Goal: Find specific page/section: Find specific page/section

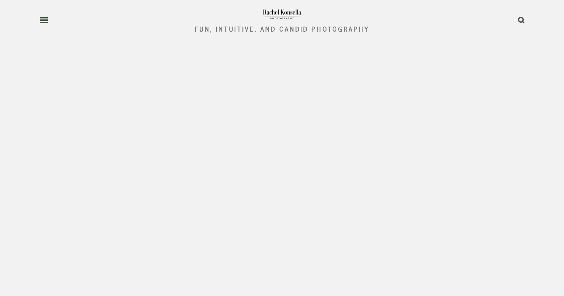
click at [44, 22] on use at bounding box center [44, 20] width 8 height 5
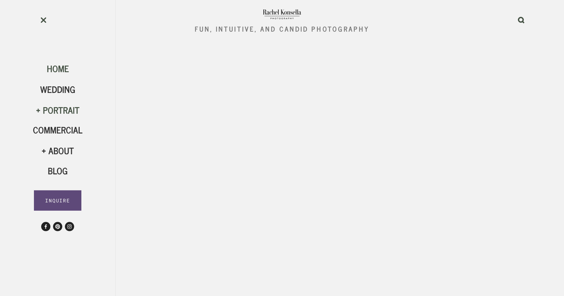
click at [56, 108] on div "Portrait" at bounding box center [57, 109] width 49 height 11
click at [60, 148] on span "Family" at bounding box center [58, 147] width 26 height 14
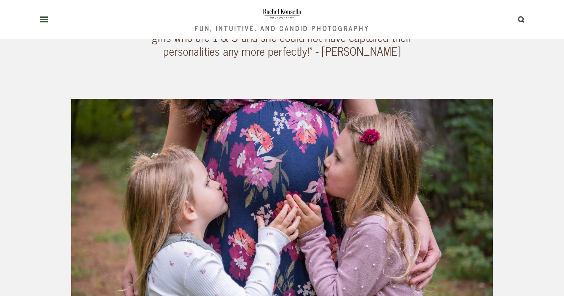
scroll to position [1153, 0]
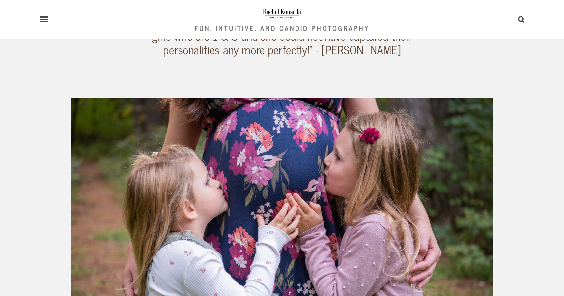
click at [458, 108] on div "Olympia Family Photographer Leave your fake smiles at home! [PERSON_NAME] speci…" at bounding box center [282, 19] width 433 height 1595
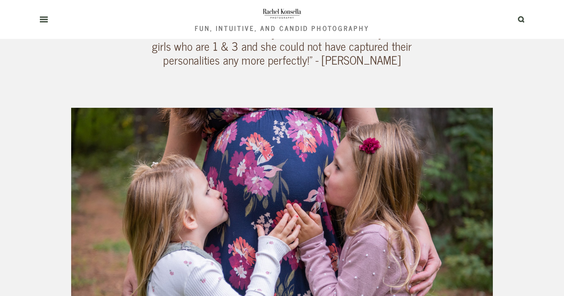
scroll to position [1146, 0]
